Goal: Entertainment & Leisure: Consume media (video, audio)

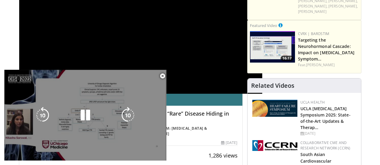
scroll to position [90, 0]
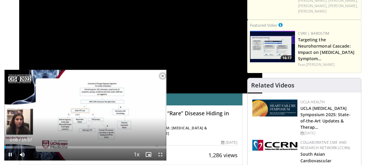
click at [162, 76] on span "Video Player" at bounding box center [162, 76] width 12 height 12
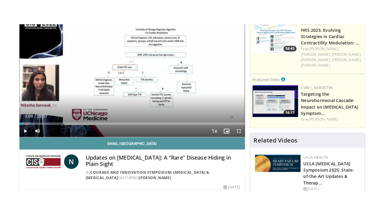
scroll to position [60, 0]
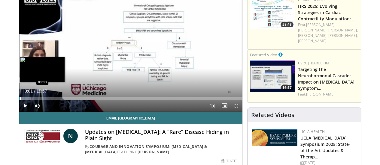
click at [19, 100] on div "00:01" at bounding box center [19, 99] width 0 height 2
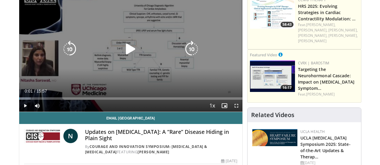
click at [126, 55] on icon "Video Player" at bounding box center [130, 49] width 17 height 17
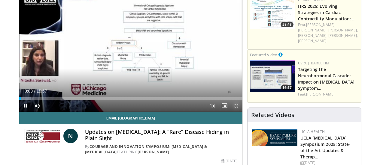
click at [241, 112] on span "Video Player" at bounding box center [236, 106] width 12 height 12
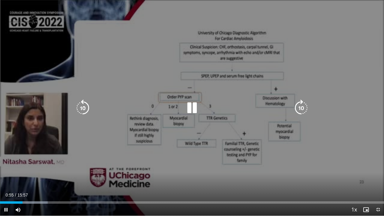
click at [373, 98] on div "10 seconds Tap to unmute" at bounding box center [192, 108] width 384 height 216
click at [192, 109] on icon "Video Player" at bounding box center [192, 108] width 17 height 17
